Goal: Information Seeking & Learning: Learn about a topic

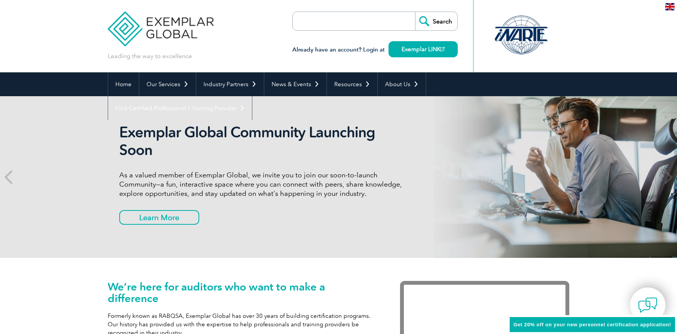
click at [361, 21] on input "search" at bounding box center [336, 21] width 81 height 18
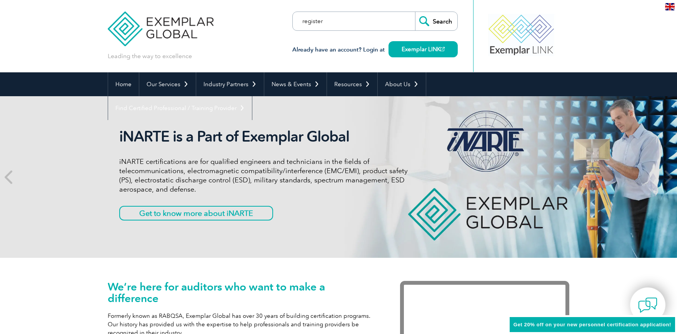
type input "register"
click at [415, 12] on input "Search" at bounding box center [436, 21] width 42 height 18
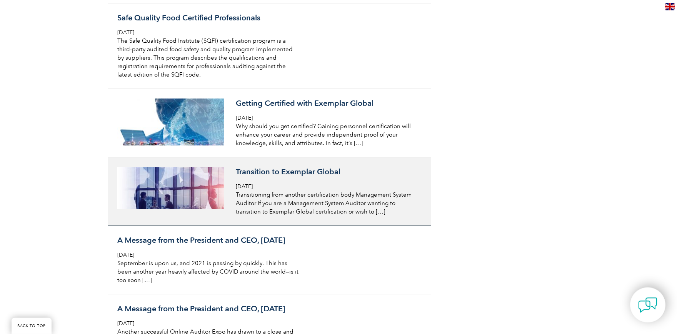
scroll to position [3063, 0]
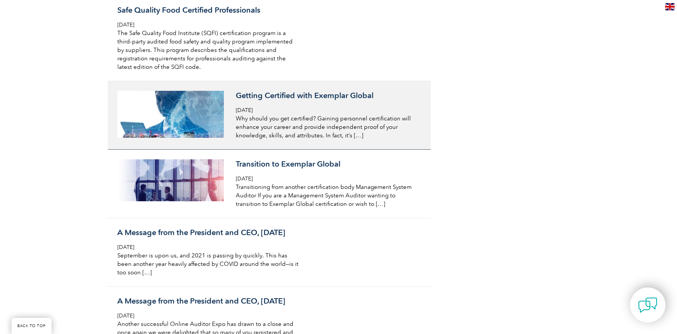
click at [308, 126] on p "Why should you get certified? Gaining personnel certification will enhance your…" at bounding box center [327, 126] width 182 height 25
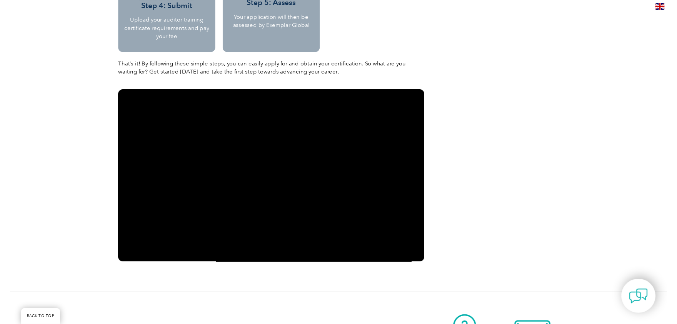
scroll to position [875, 0]
